Goal: Find specific page/section: Find specific page/section

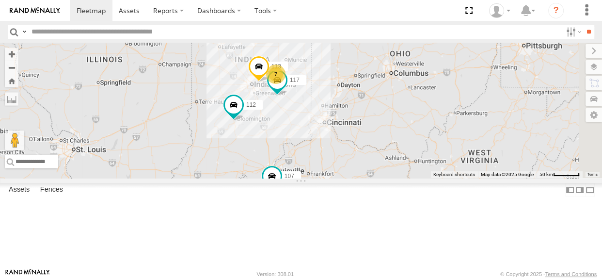
drag, startPoint x: 392, startPoint y: 109, endPoint x: 350, endPoint y: 126, distance: 44.7
click at [350, 126] on div "7 107 117 112 113" at bounding box center [301, 110] width 602 height 135
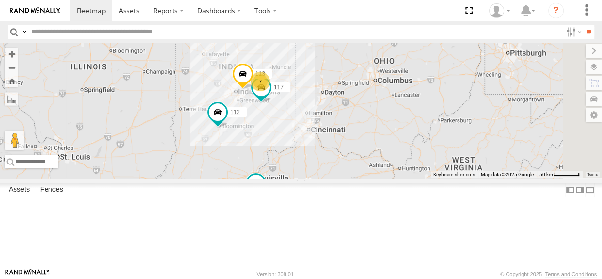
drag, startPoint x: 356, startPoint y: 125, endPoint x: 339, endPoint y: 132, distance: 18.9
click at [339, 132] on div "7 107 117 112 113" at bounding box center [301, 110] width 602 height 135
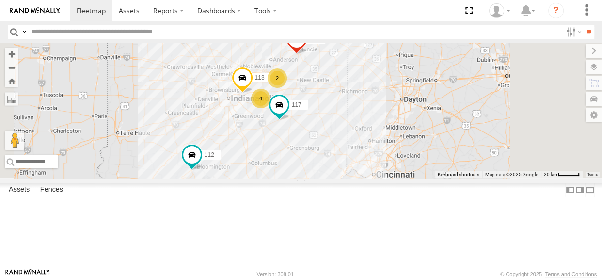
click at [253, 93] on span at bounding box center [242, 80] width 21 height 26
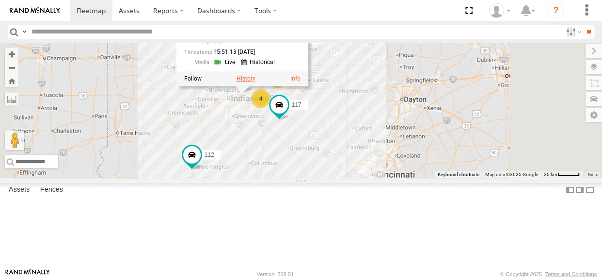
click at [255, 82] on label at bounding box center [245, 78] width 19 height 7
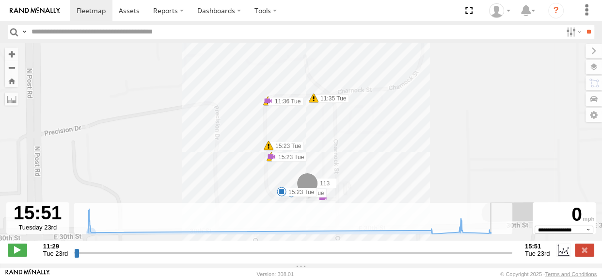
drag, startPoint x: 77, startPoint y: 257, endPoint x: 534, endPoint y: 247, distance: 457.1
type input "**********"
click at [512, 248] on input "range" at bounding box center [293, 252] width 438 height 9
click at [583, 256] on label at bounding box center [584, 249] width 19 height 13
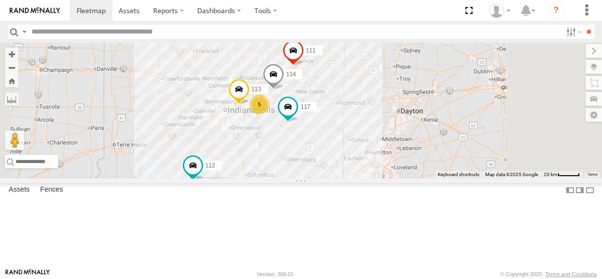
drag, startPoint x: 313, startPoint y: 98, endPoint x: 306, endPoint y: 113, distance: 16.3
click at [306, 113] on div "114 5 117 111 112 113" at bounding box center [301, 110] width 602 height 135
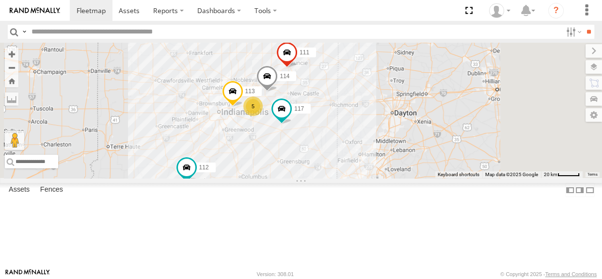
click at [329, 112] on div "114 5 117 111 112 113" at bounding box center [301, 110] width 602 height 135
click at [262, 115] on div "5" at bounding box center [251, 105] width 19 height 19
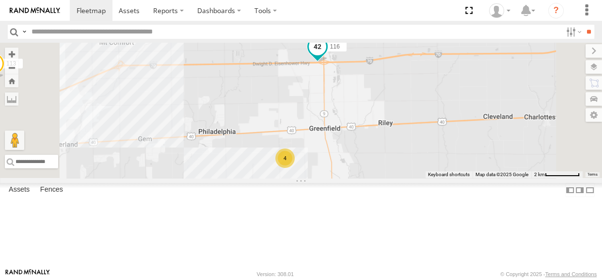
click at [326, 55] on span at bounding box center [317, 46] width 17 height 17
click at [295, 168] on div "4" at bounding box center [284, 157] width 19 height 19
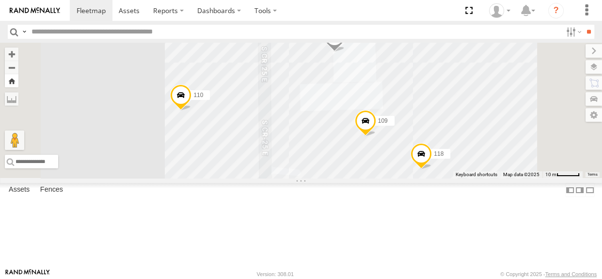
click at [18, 79] on button "Zoom Home" at bounding box center [12, 80] width 14 height 13
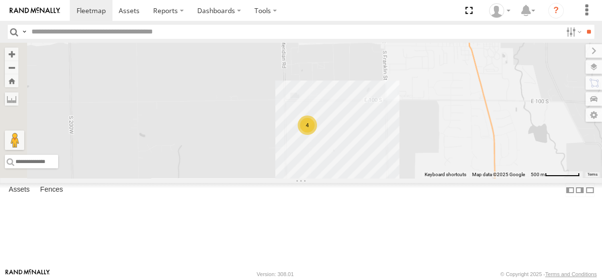
drag, startPoint x: 302, startPoint y: 171, endPoint x: 396, endPoint y: 194, distance: 96.9
click at [396, 178] on div "4" at bounding box center [301, 110] width 602 height 135
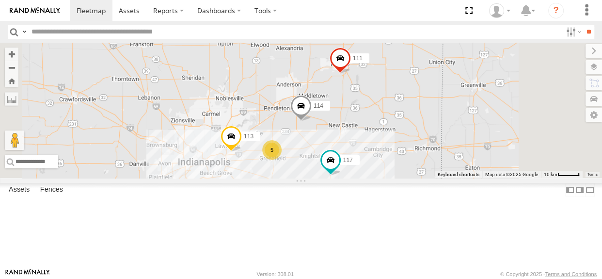
drag, startPoint x: 457, startPoint y: 222, endPoint x: 434, endPoint y: 219, distance: 23.5
click at [434, 178] on div "114 117 113 5 111" at bounding box center [301, 110] width 602 height 135
